Goal: Task Accomplishment & Management: Use online tool/utility

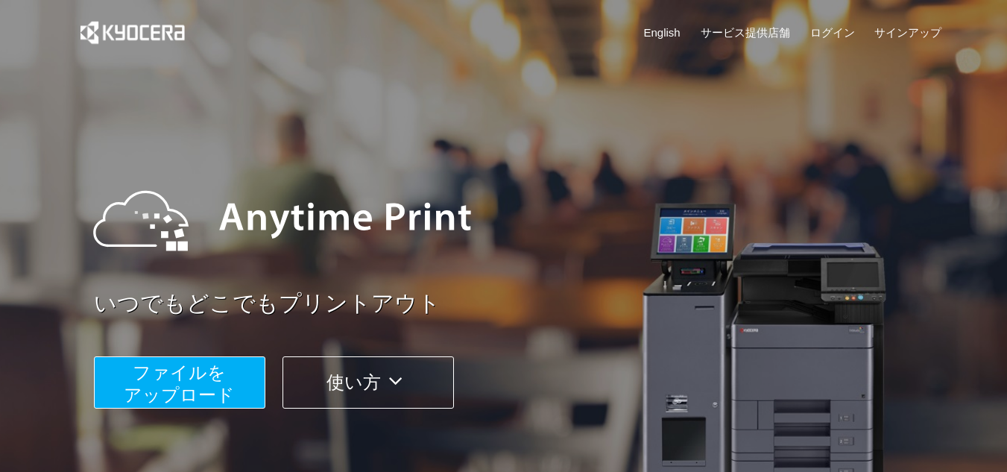
click at [166, 376] on span "ファイルを ​​アップロード" at bounding box center [179, 383] width 111 height 42
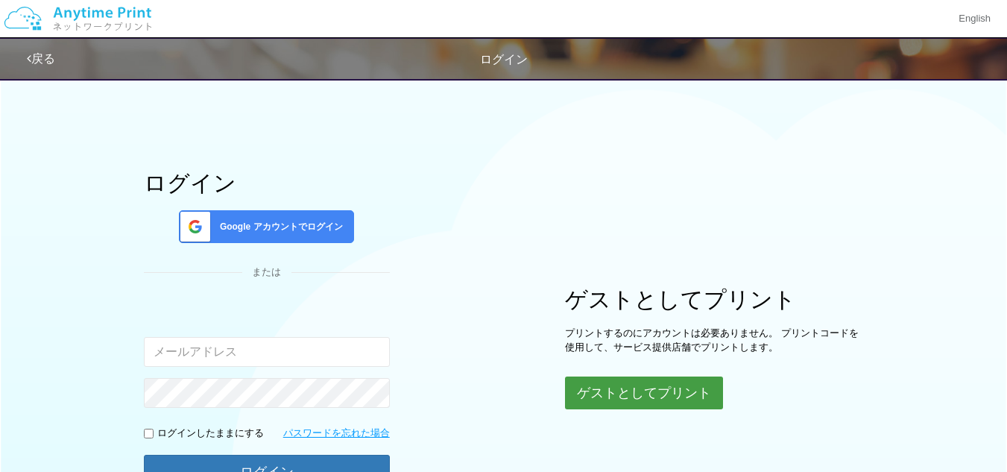
click at [642, 400] on button "ゲストとしてプリント" at bounding box center [644, 392] width 158 height 33
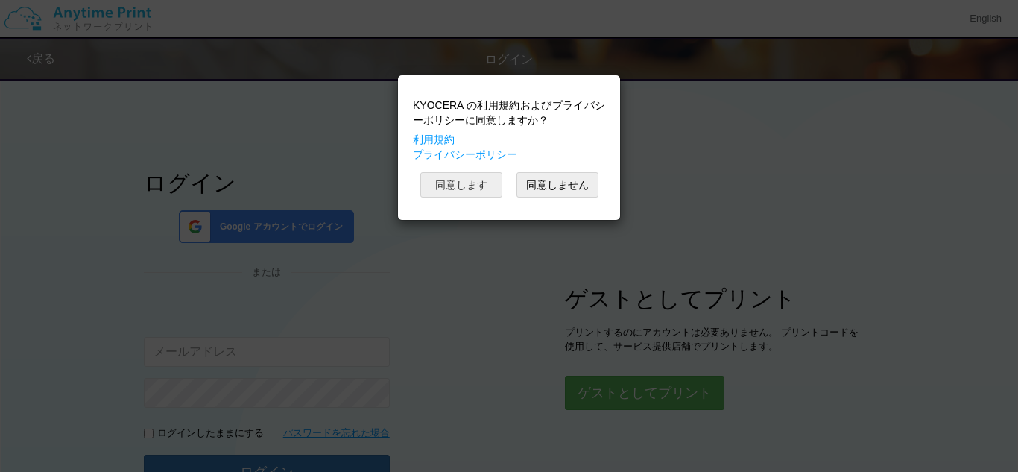
click at [455, 179] on button "同意します" at bounding box center [461, 184] width 82 height 25
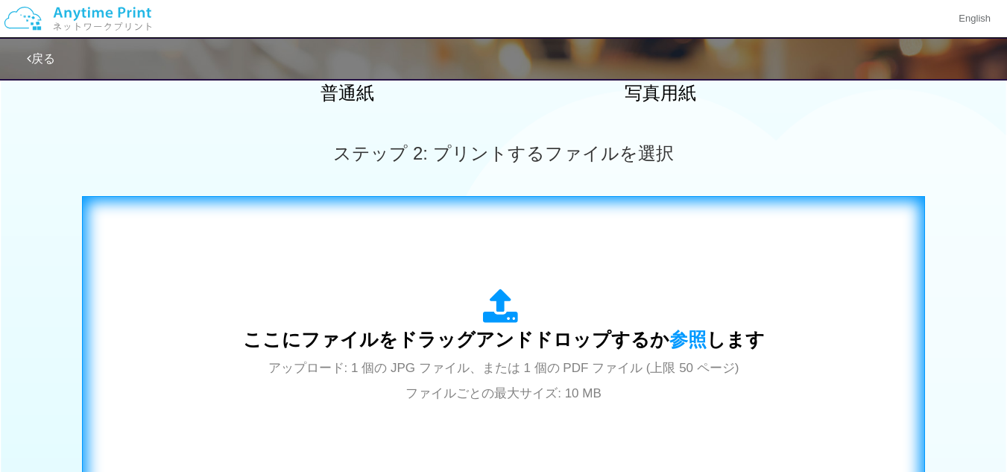
scroll to position [447, 0]
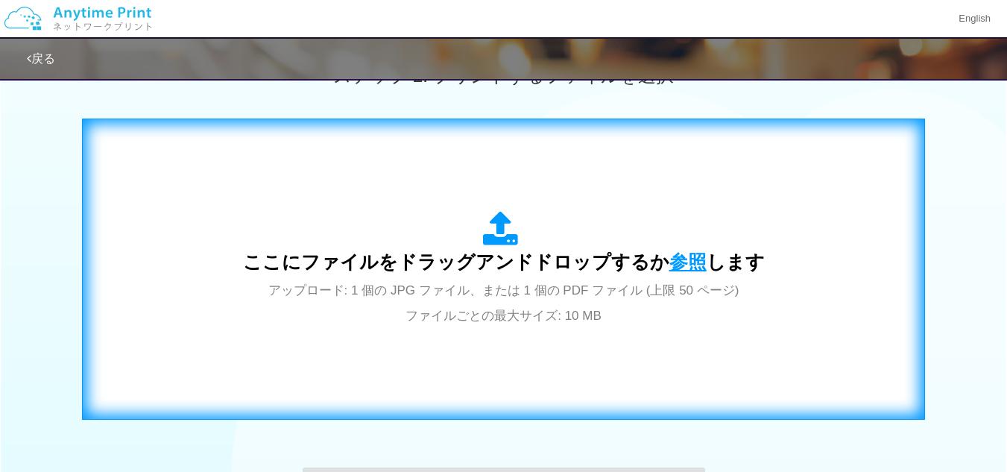
click at [669, 262] on span "参照" at bounding box center [687, 261] width 37 height 21
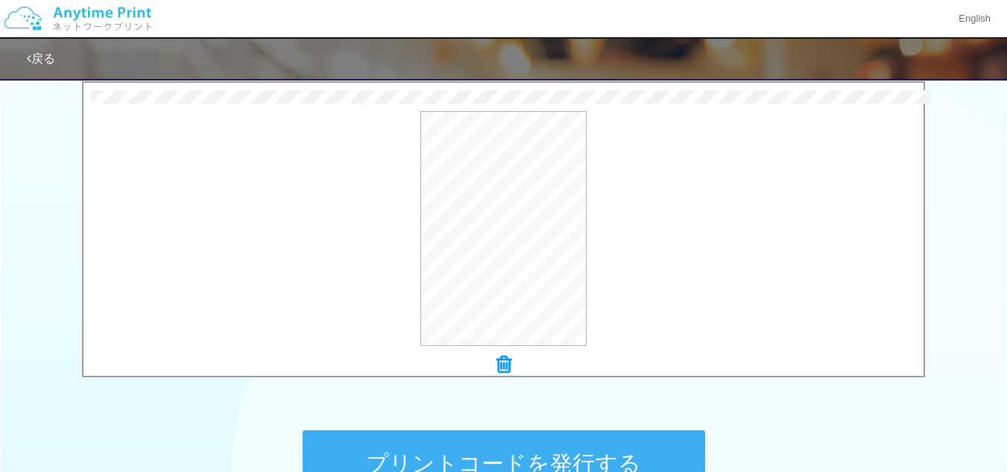
scroll to position [596, 0]
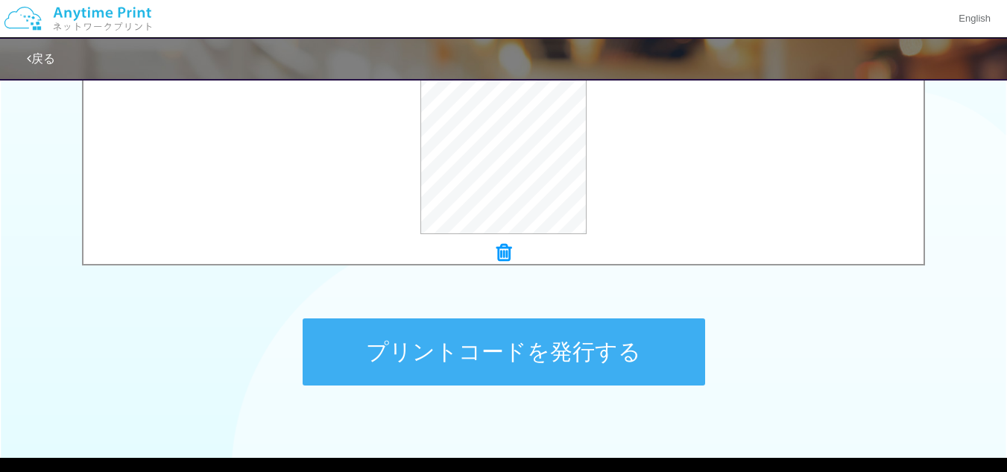
click at [561, 358] on button "プリントコードを発行する" at bounding box center [504, 351] width 402 height 67
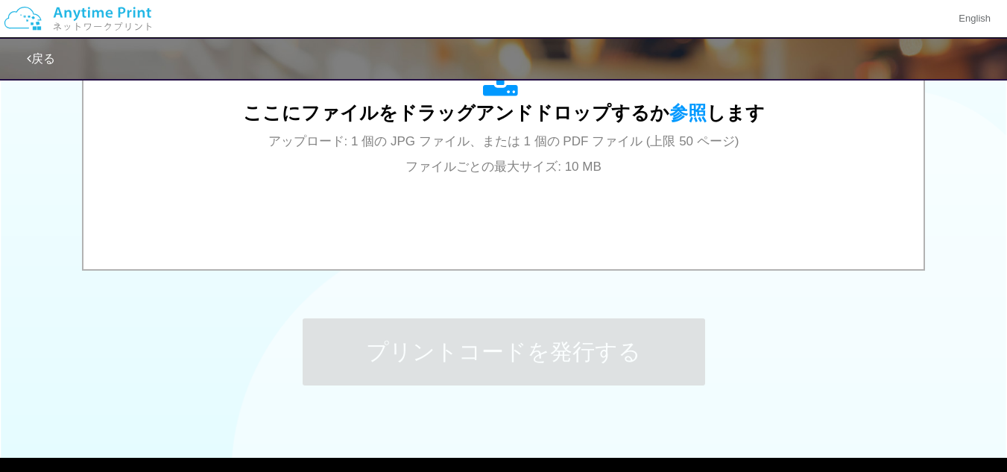
scroll to position [0, 0]
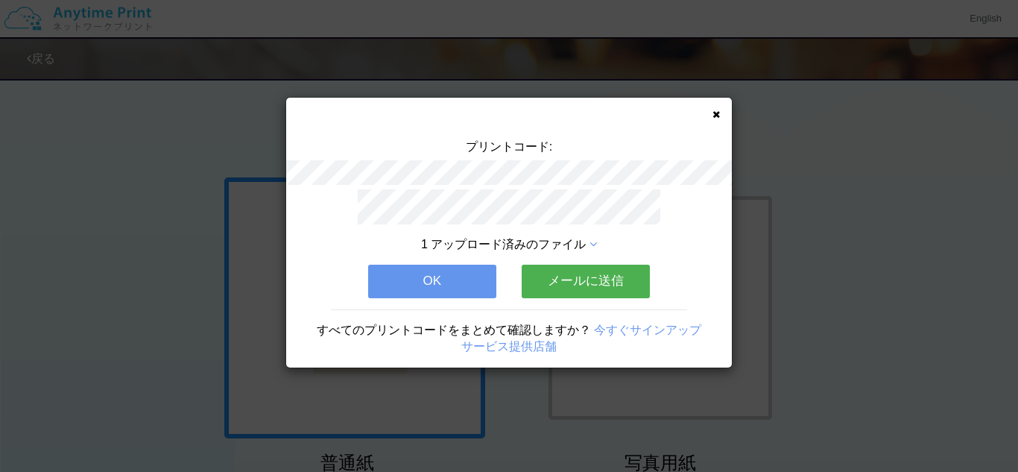
click at [601, 276] on button "メールに送信" at bounding box center [586, 281] width 128 height 33
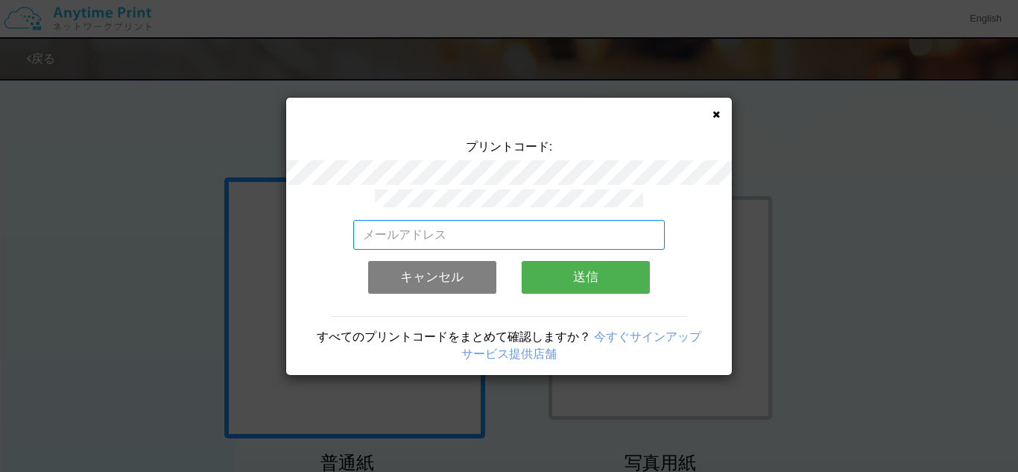
click at [379, 233] on input "email" at bounding box center [509, 235] width 312 height 30
paste input "[EMAIL_ADDRESS][DOMAIN_NAME]"
type input "[EMAIL_ADDRESS][DOMAIN_NAME]"
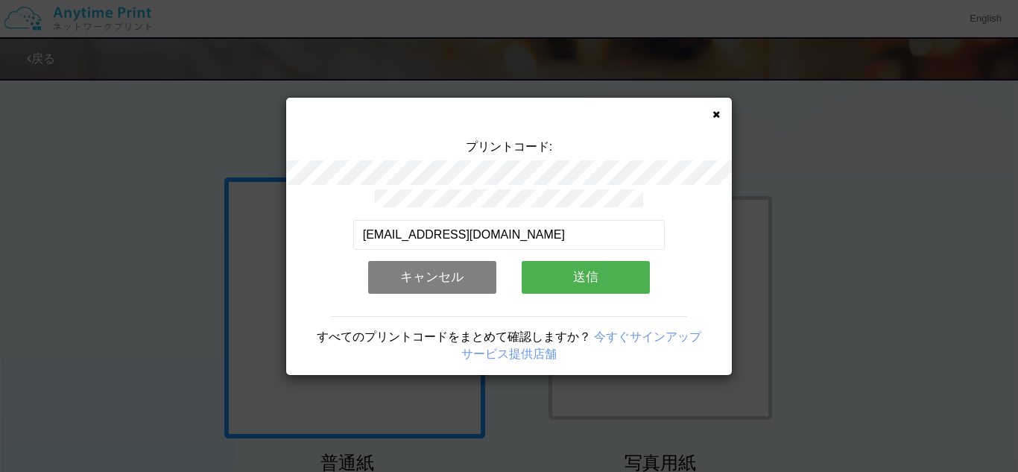
click at [599, 274] on button "送信" at bounding box center [586, 277] width 128 height 33
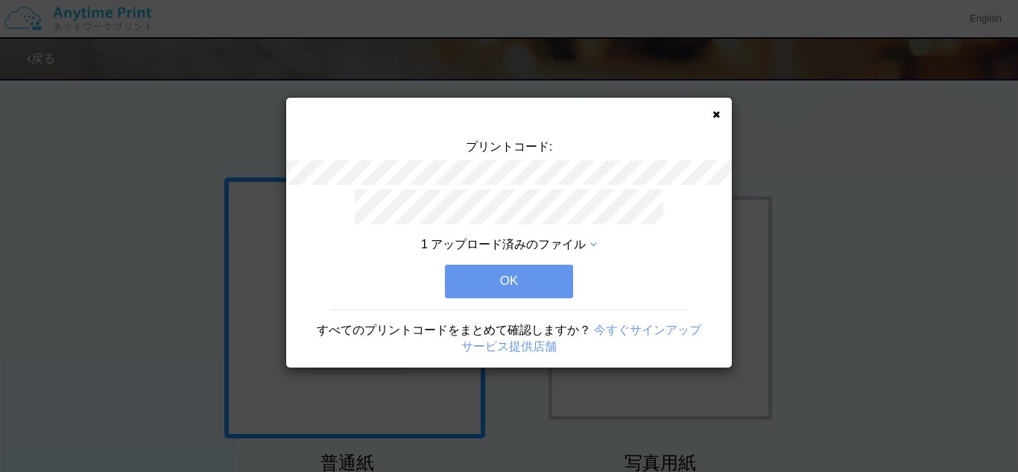
click at [528, 282] on button "OK" at bounding box center [509, 281] width 128 height 33
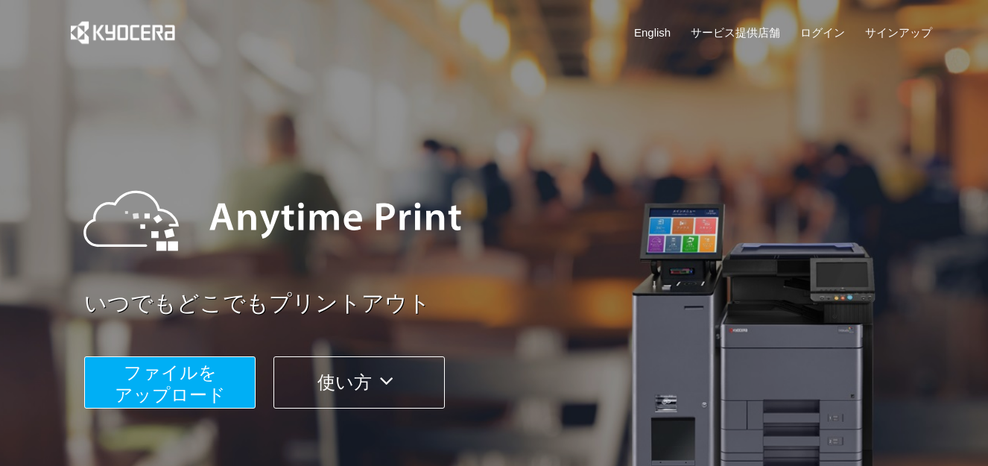
click at [167, 383] on span "ファイルを ​​アップロード" at bounding box center [170, 383] width 111 height 42
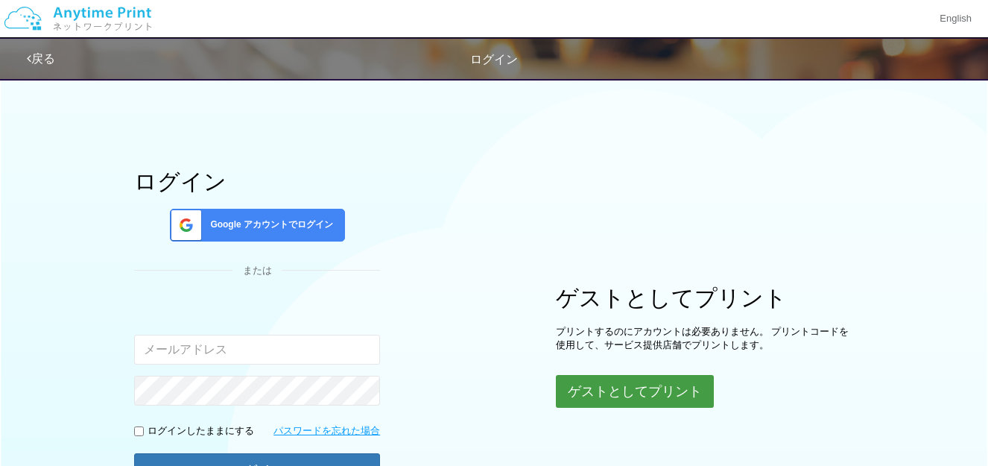
click at [648, 388] on button "ゲストとしてプリント" at bounding box center [635, 391] width 158 height 33
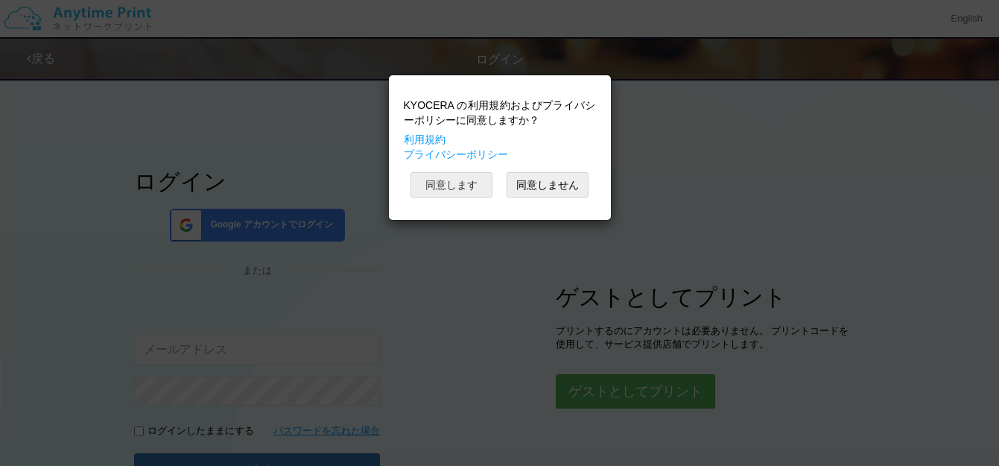
click at [474, 187] on button "同意します" at bounding box center [452, 184] width 82 height 25
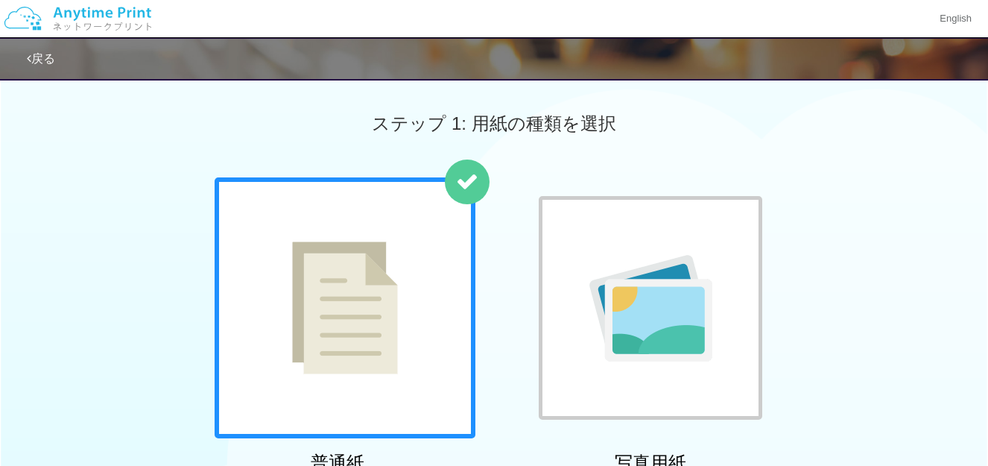
click at [403, 303] on div at bounding box center [345, 307] width 261 height 261
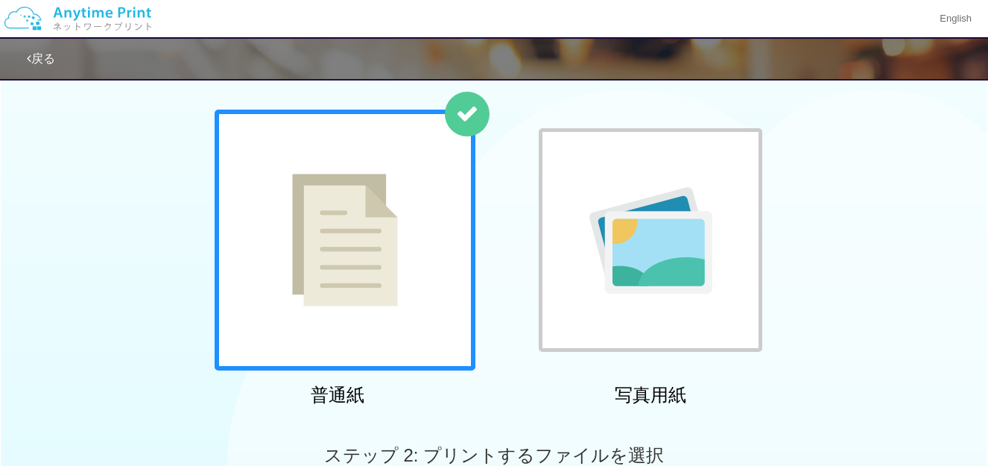
scroll to position [373, 0]
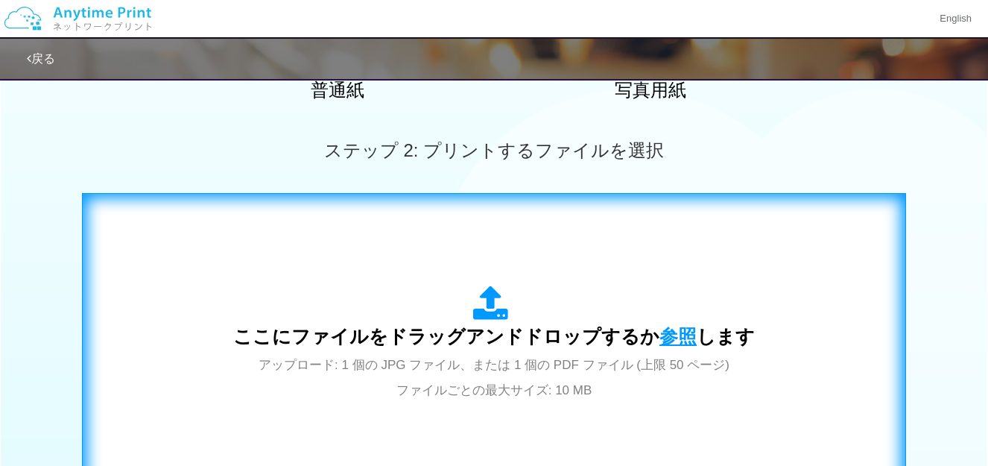
click at [679, 336] on span "参照" at bounding box center [678, 336] width 37 height 21
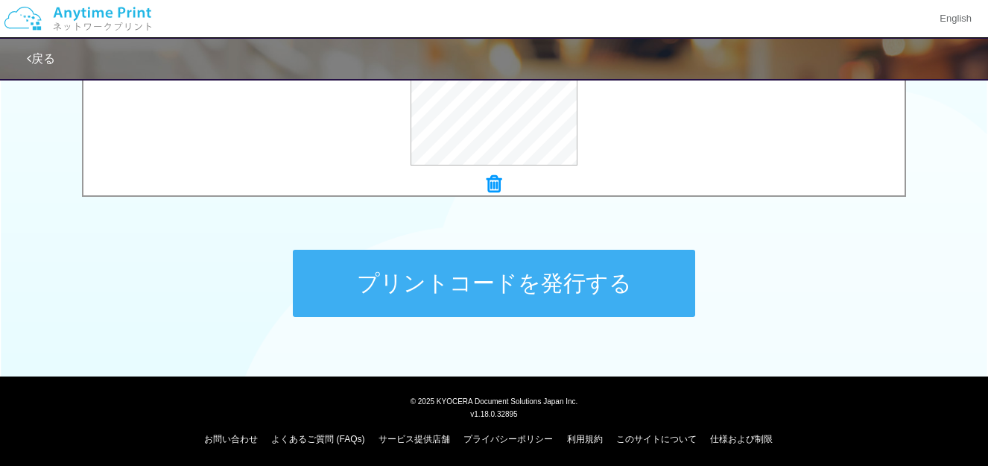
scroll to position [668, 0]
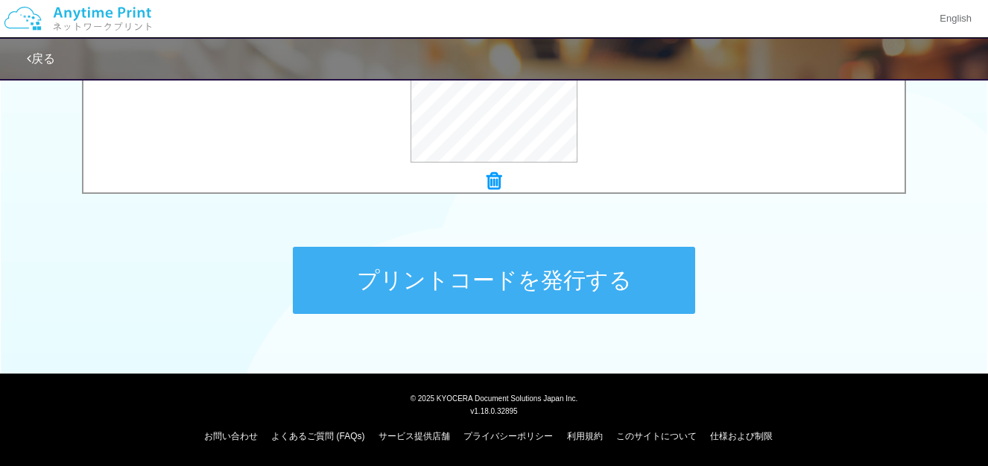
click at [520, 287] on button "プリントコードを発行する" at bounding box center [494, 280] width 402 height 67
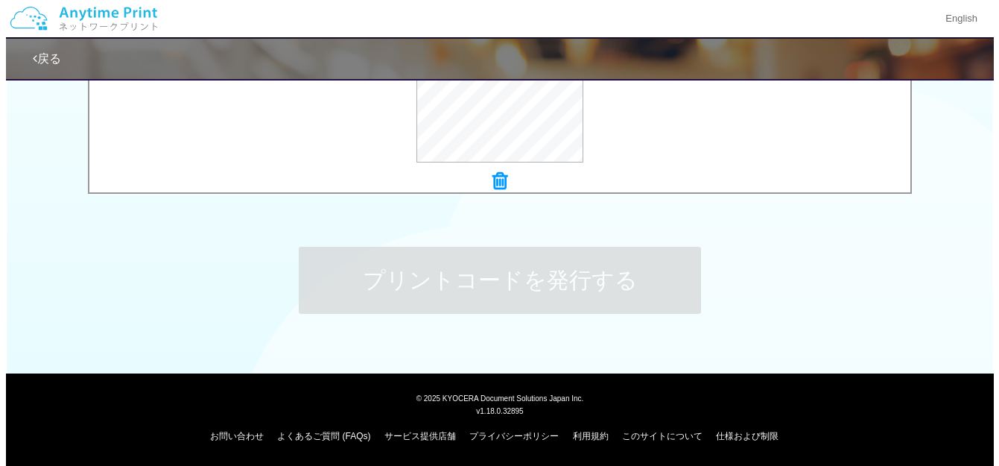
scroll to position [0, 0]
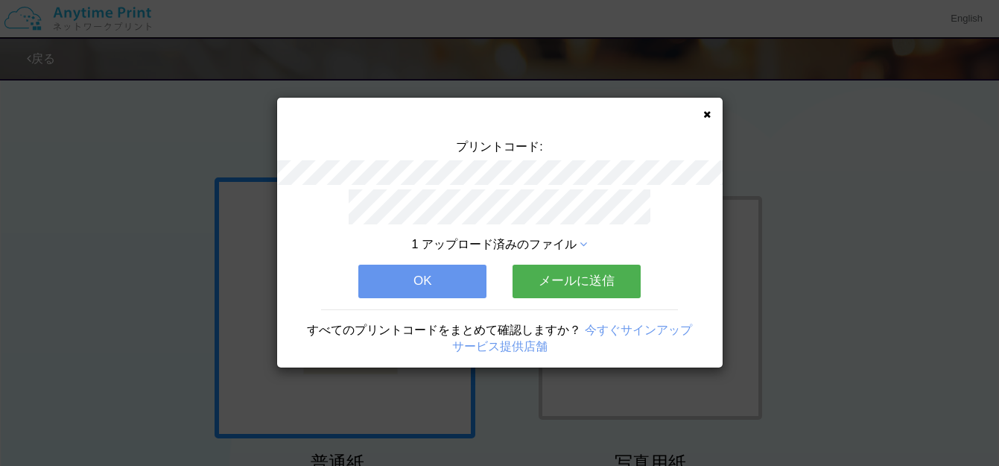
click at [592, 273] on button "メールに送信" at bounding box center [577, 281] width 128 height 33
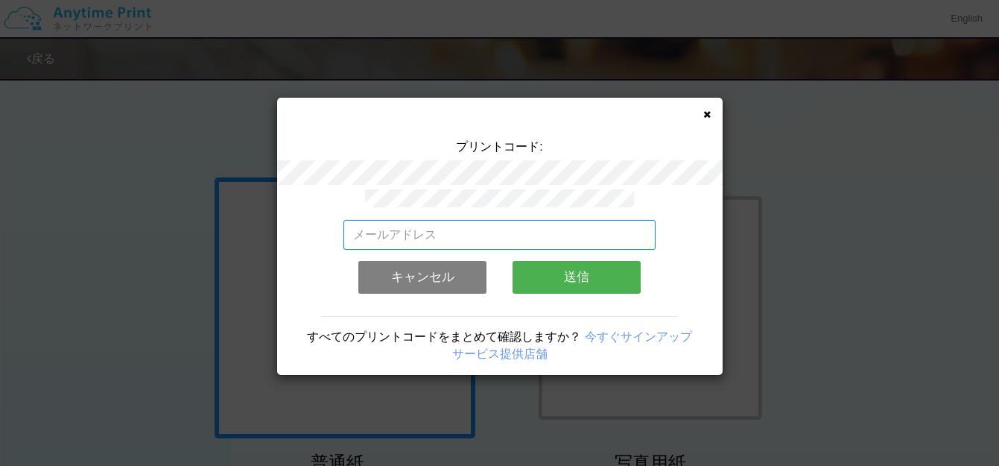
click at [491, 227] on input "email" at bounding box center [500, 235] width 312 height 30
type input "[EMAIL_ADDRESS][DOMAIN_NAME]"
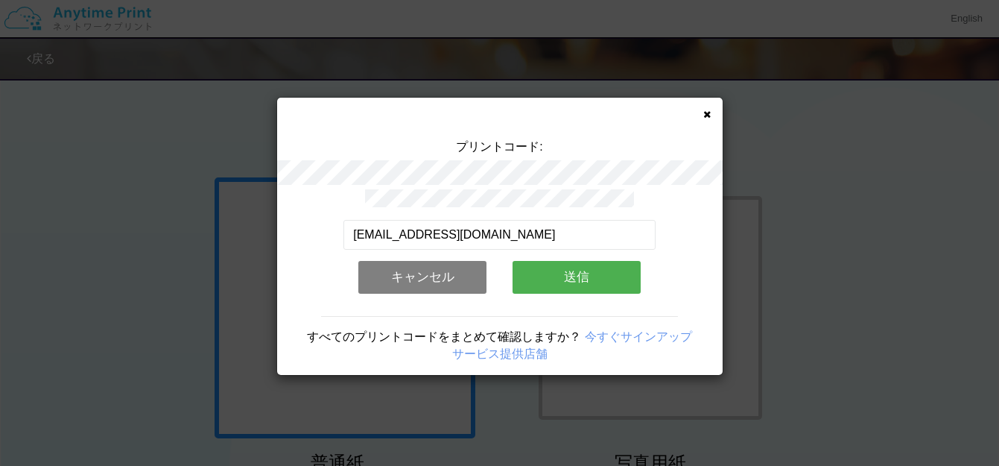
click at [584, 261] on button "送信" at bounding box center [577, 277] width 128 height 33
